Goal: Task Accomplishment & Management: Manage account settings

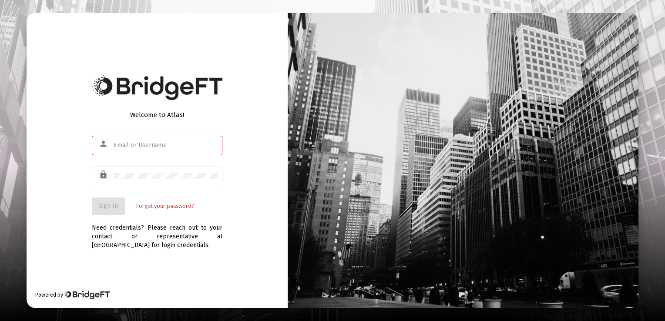
click at [167, 148] on input "text" at bounding box center [166, 145] width 104 height 7
click at [101, 210] on span "Sign In" at bounding box center [108, 205] width 19 height 7
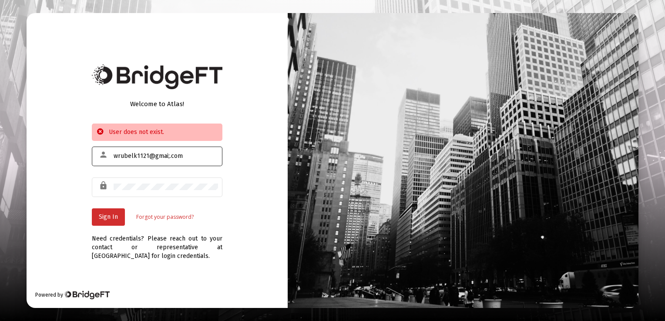
click at [168, 157] on input "wrubelk1121@gmai;.com" at bounding box center [166, 156] width 104 height 7
type input "[EMAIL_ADDRESS][DOMAIN_NAME]"
click at [118, 216] on button "Sign In" at bounding box center [108, 216] width 33 height 17
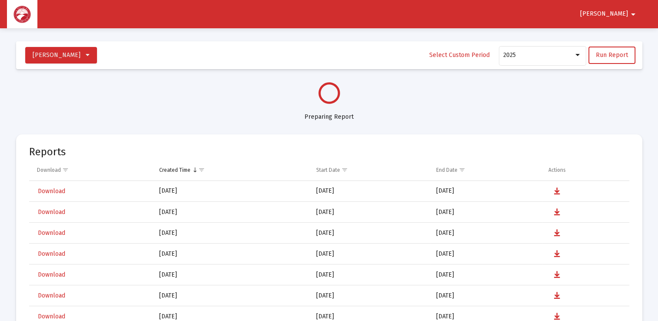
select select "View all"
